Goal: Task Accomplishment & Management: Use online tool/utility

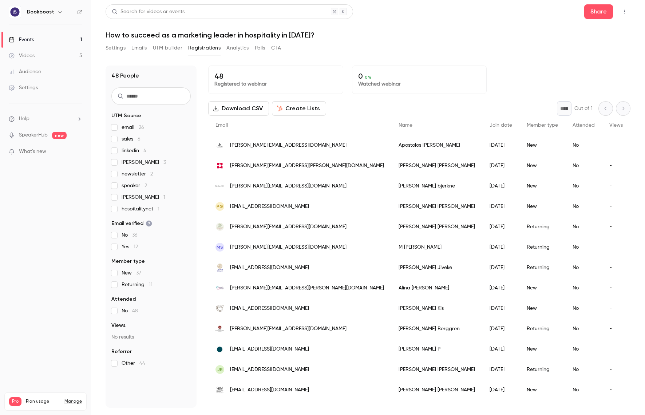
click at [298, 108] on button "Create Lists" at bounding box center [299, 108] width 54 height 15
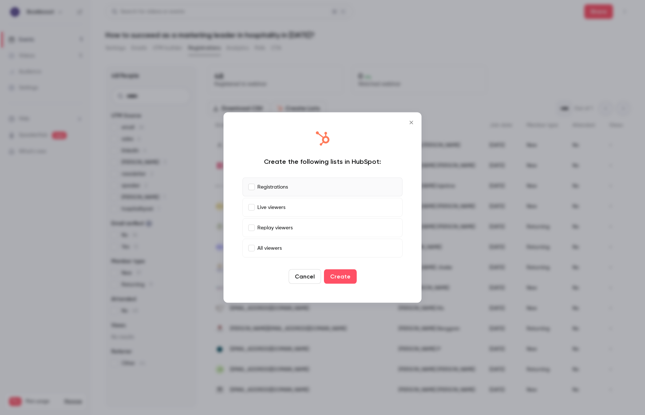
click at [232, 165] on div "Create the following lists in HubSpot: Registrations Live viewers Replay viewer…" at bounding box center [322, 208] width 183 height 176
click at [414, 124] on icon "Close" at bounding box center [411, 123] width 9 height 6
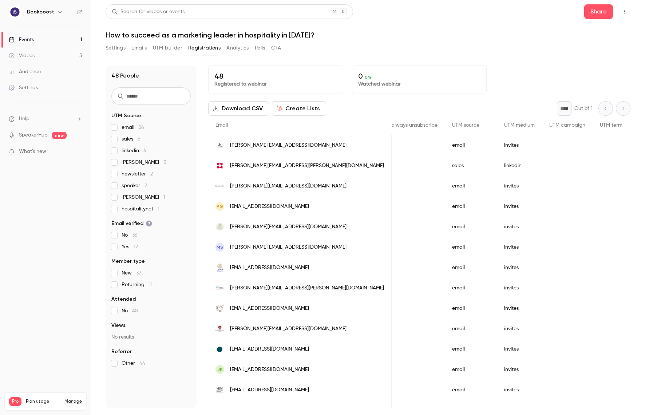
click at [278, 116] on div "Email" at bounding box center [300, 125] width 184 height 19
click at [280, 113] on button "Create Lists" at bounding box center [299, 108] width 54 height 15
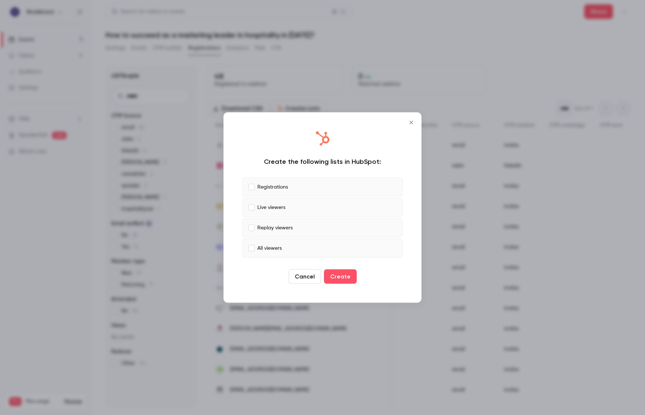
click at [246, 204] on label "Live viewers" at bounding box center [322, 207] width 160 height 19
click at [331, 274] on button "Create" at bounding box center [340, 276] width 33 height 15
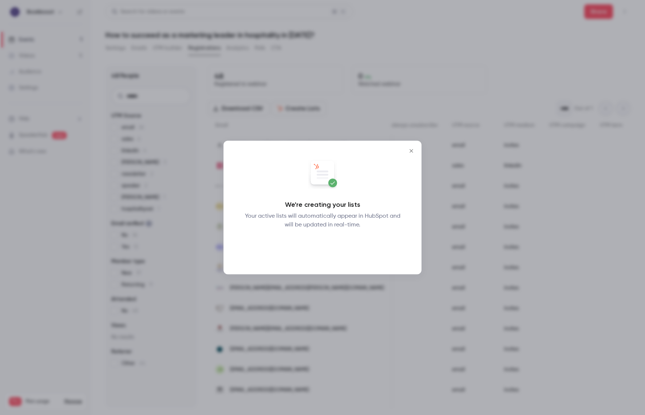
click at [323, 249] on button "Okay" at bounding box center [322, 248] width 27 height 15
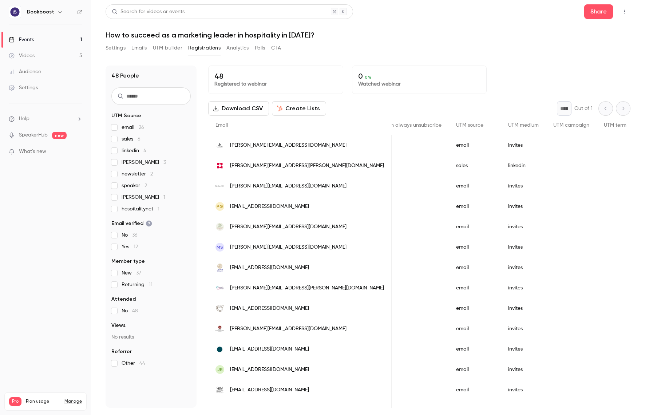
scroll to position [0, 740]
